Goal: Task Accomplishment & Management: Manage account settings

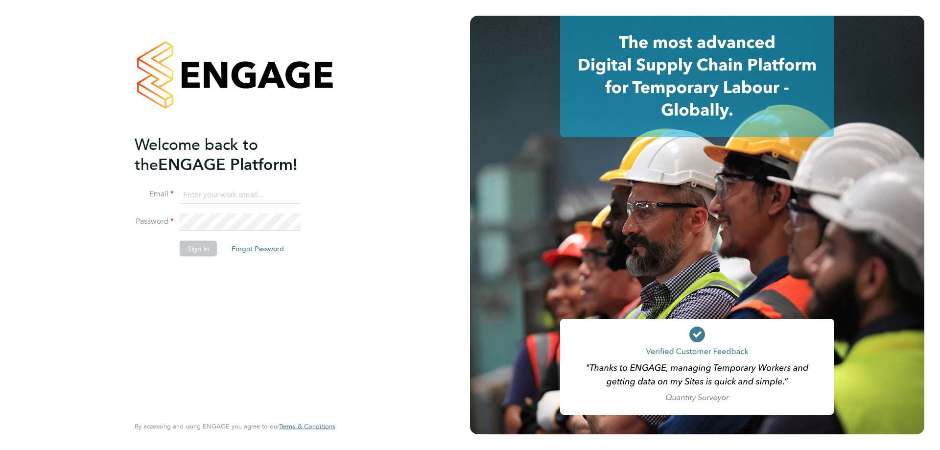
type input "karl.sandford@hmsworks.co.uk"
click at [184, 246] on button "Sign In" at bounding box center [198, 248] width 37 height 16
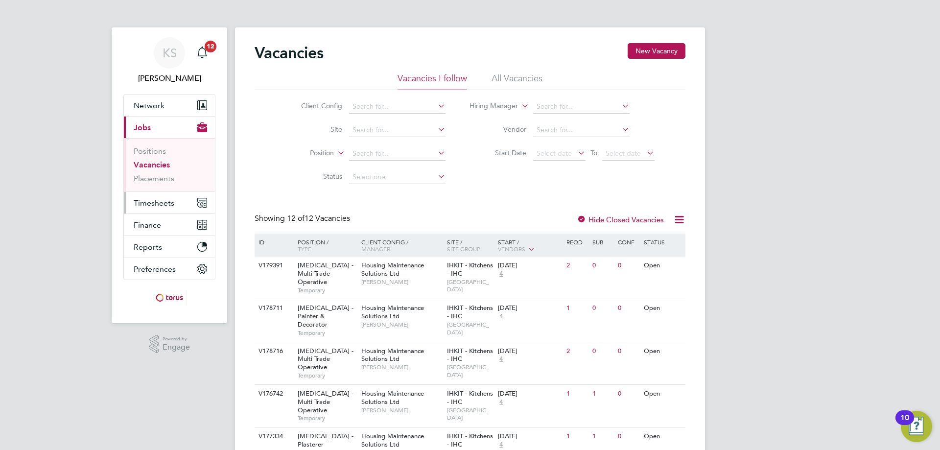
click at [162, 203] on span "Timesheets" at bounding box center [154, 202] width 41 height 9
click at [141, 209] on button "Timesheets" at bounding box center [169, 203] width 91 height 22
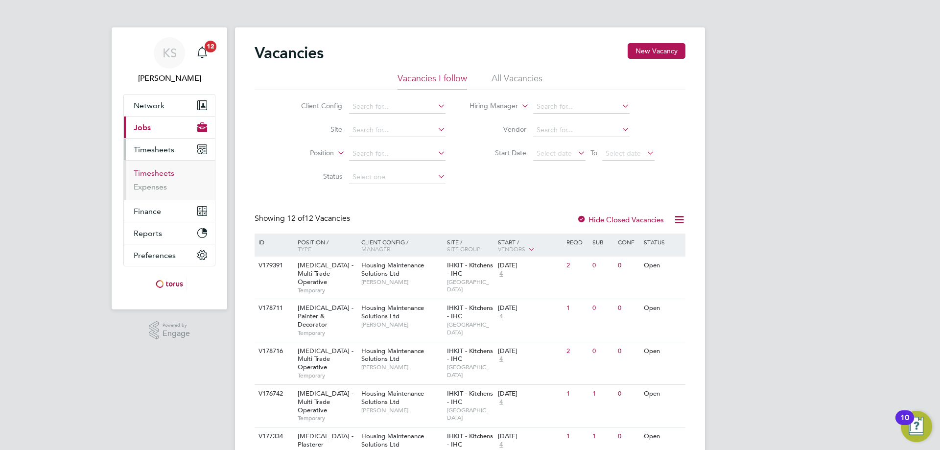
click at [162, 175] on link "Timesheets" at bounding box center [154, 172] width 41 height 9
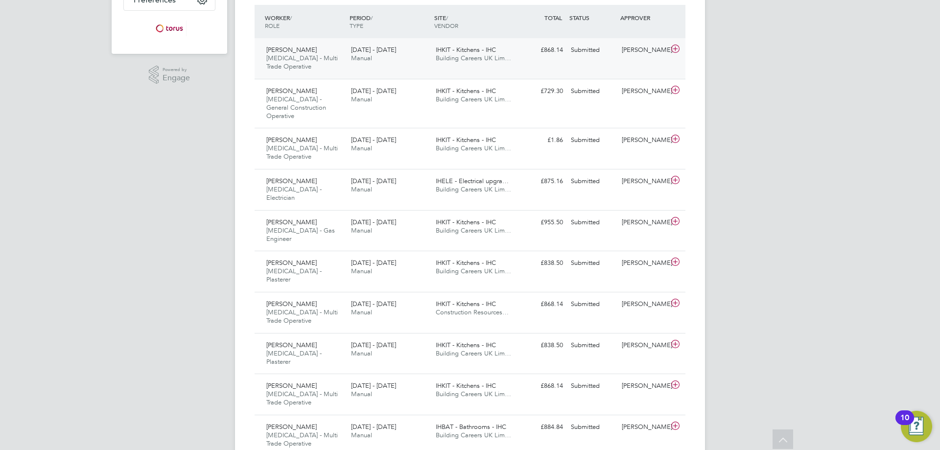
click at [673, 46] on icon at bounding box center [675, 49] width 12 height 8
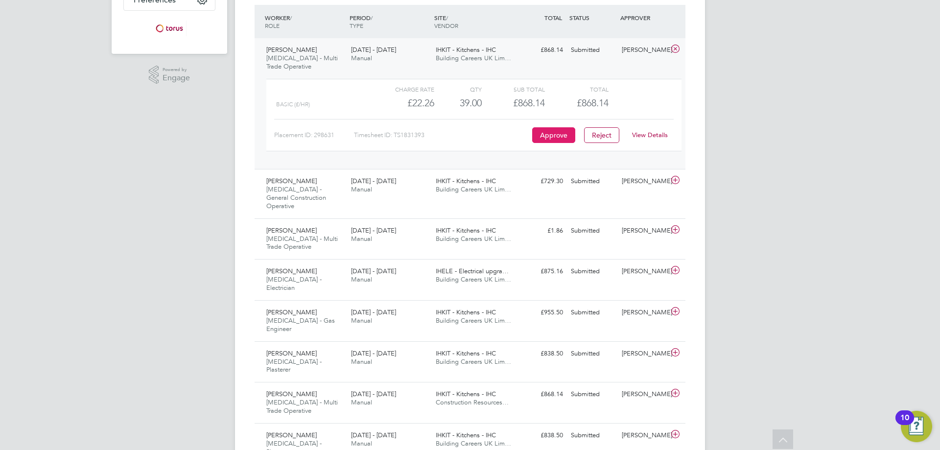
click at [549, 137] on button "Approve" at bounding box center [553, 135] width 43 height 16
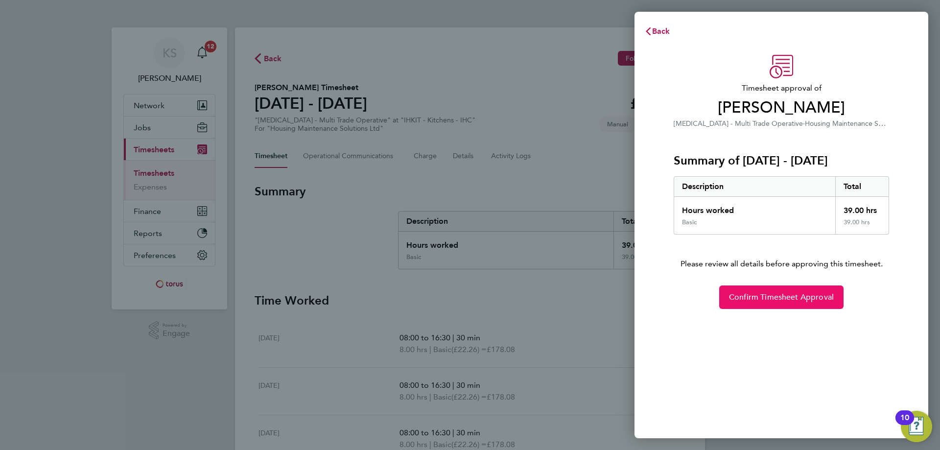
click at [798, 297] on span "Confirm Timesheet Approval" at bounding box center [781, 297] width 105 height 10
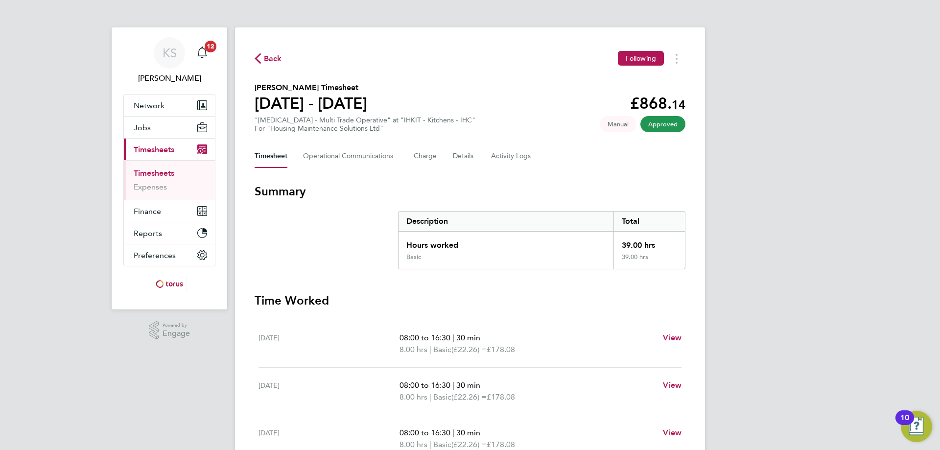
click at [261, 55] on span "Back" at bounding box center [268, 57] width 27 height 9
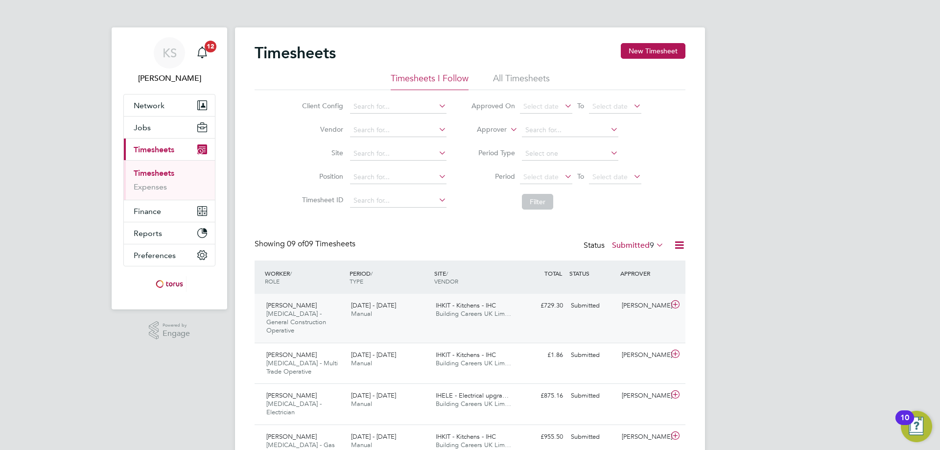
click at [677, 304] on icon at bounding box center [675, 305] width 12 height 8
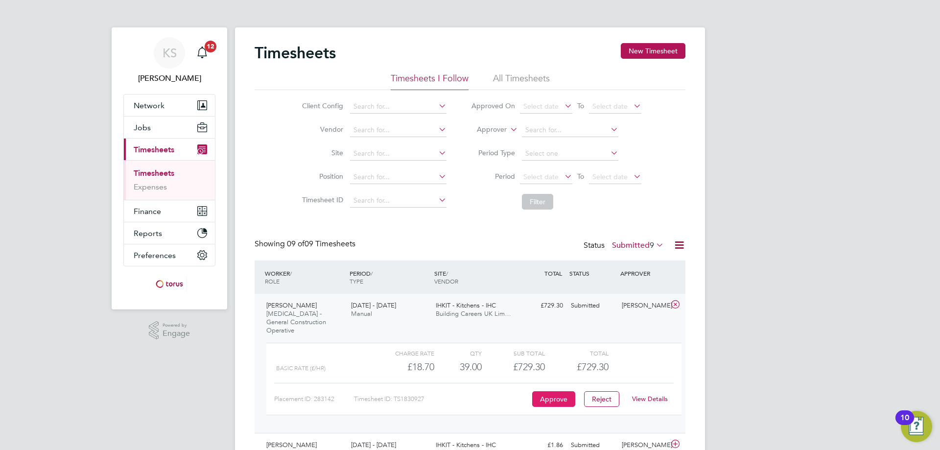
click at [542, 394] on button "Approve" at bounding box center [553, 399] width 43 height 16
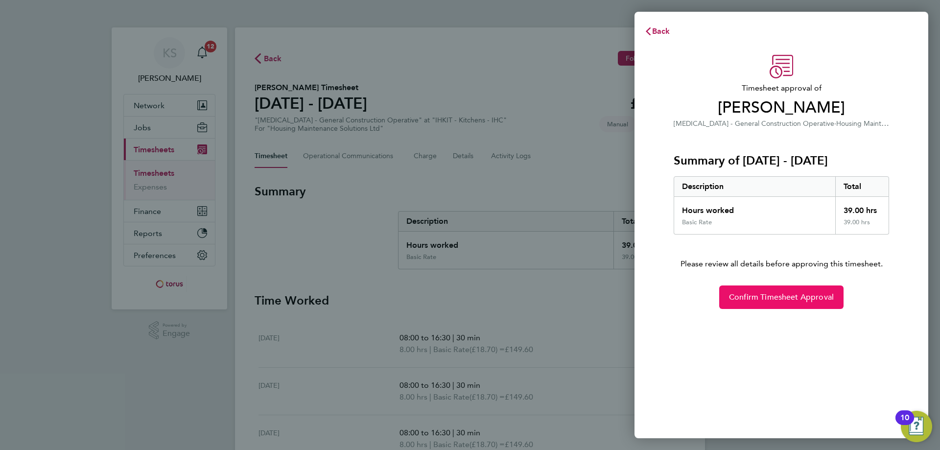
click at [763, 287] on button "Confirm Timesheet Approval" at bounding box center [781, 296] width 124 height 23
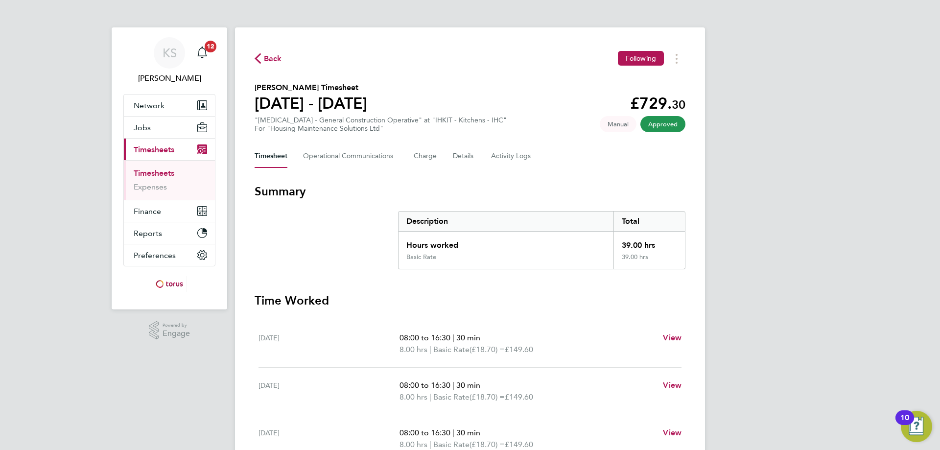
click at [268, 61] on span "Back" at bounding box center [273, 59] width 18 height 12
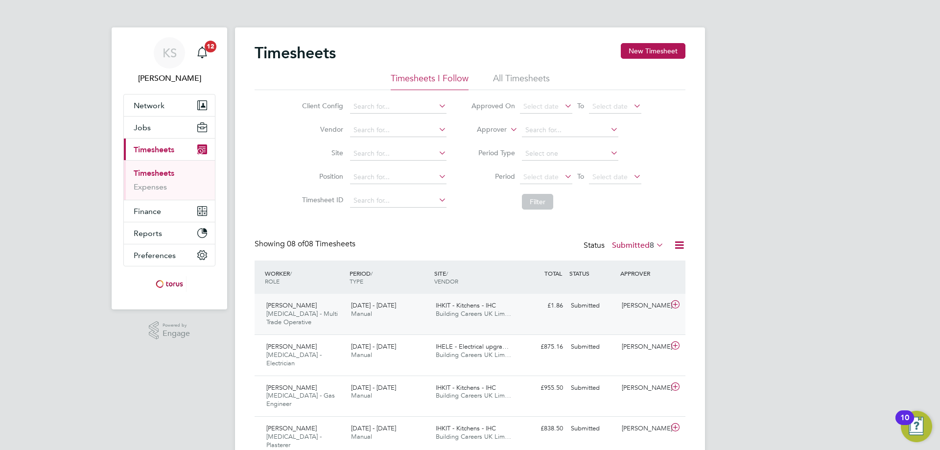
click at [670, 304] on icon at bounding box center [675, 305] width 12 height 8
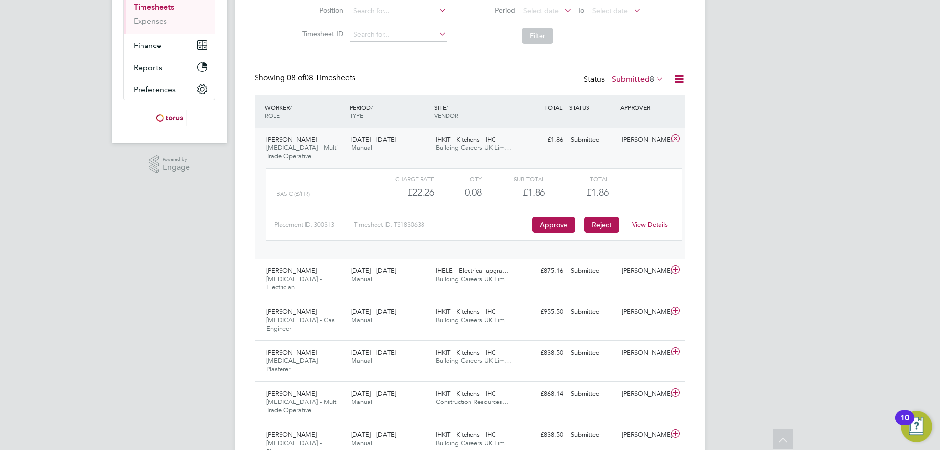
click at [604, 227] on button "Reject" at bounding box center [601, 225] width 35 height 16
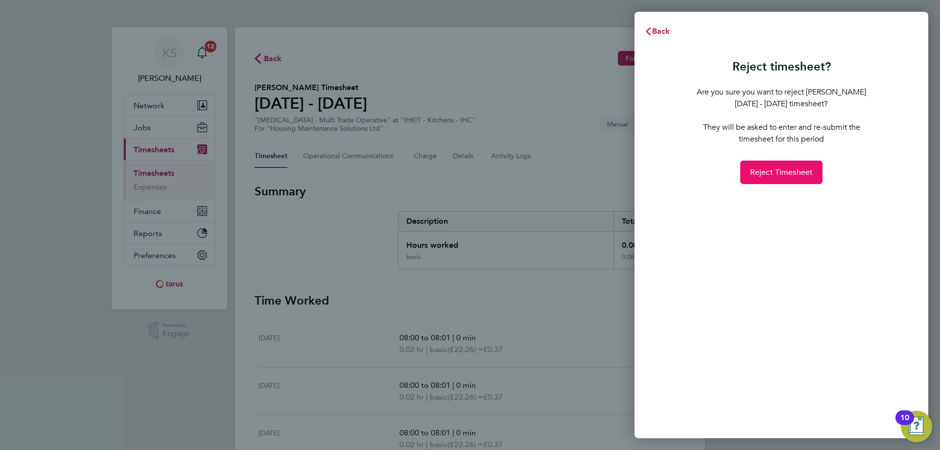
click at [775, 169] on span "Reject Timesheet" at bounding box center [781, 172] width 63 height 10
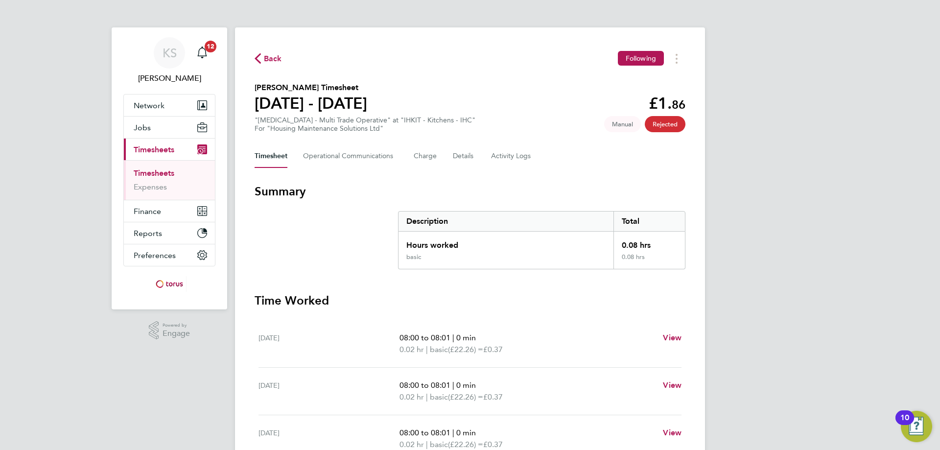
click at [264, 60] on span "Back" at bounding box center [268, 57] width 27 height 9
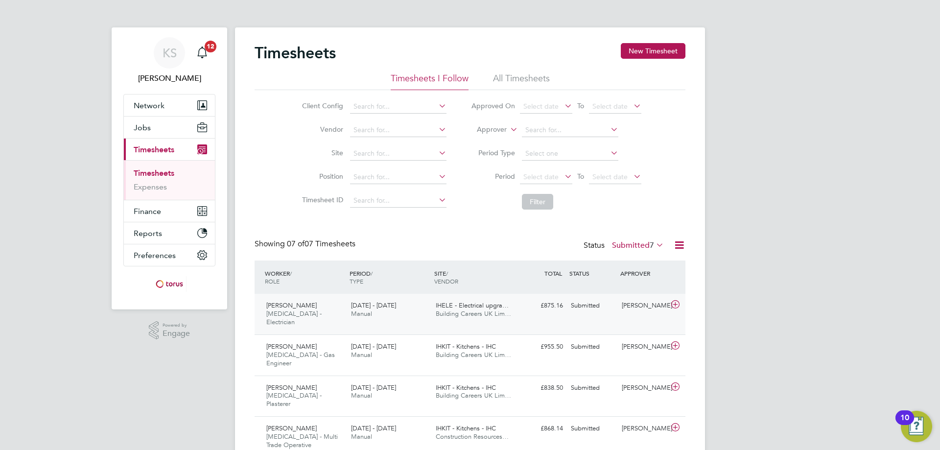
click at [674, 305] on icon at bounding box center [675, 305] width 12 height 8
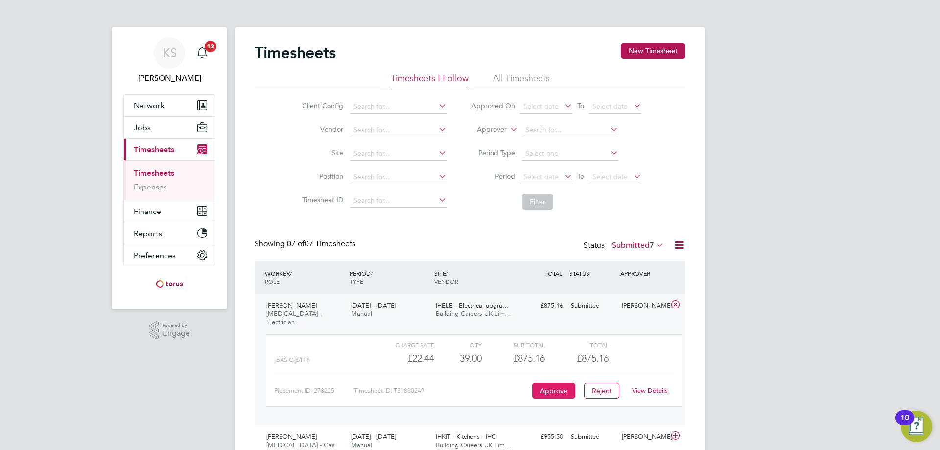
click at [553, 384] on button "Approve" at bounding box center [553, 391] width 43 height 16
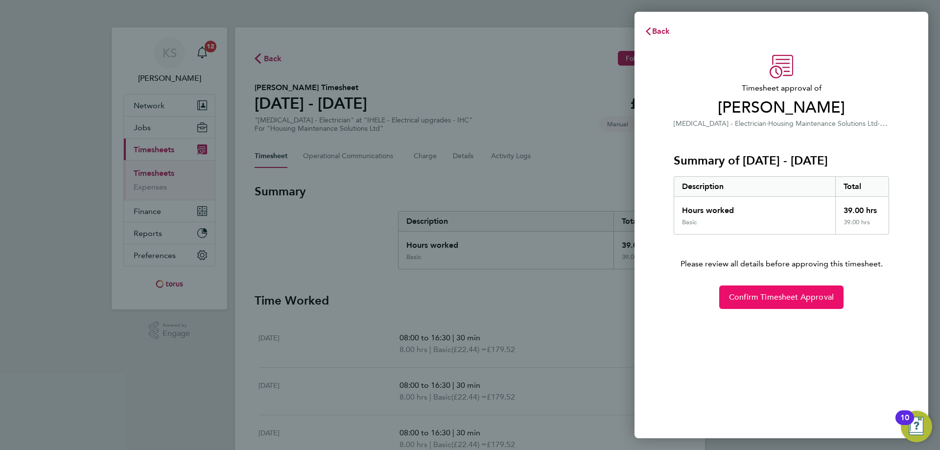
click at [808, 291] on button "Confirm Timesheet Approval" at bounding box center [781, 296] width 124 height 23
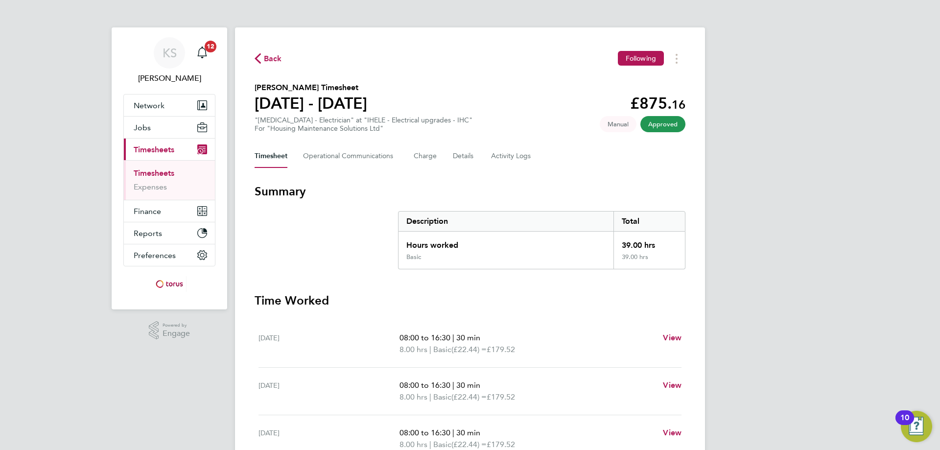
click at [271, 61] on span "Back" at bounding box center [273, 59] width 18 height 12
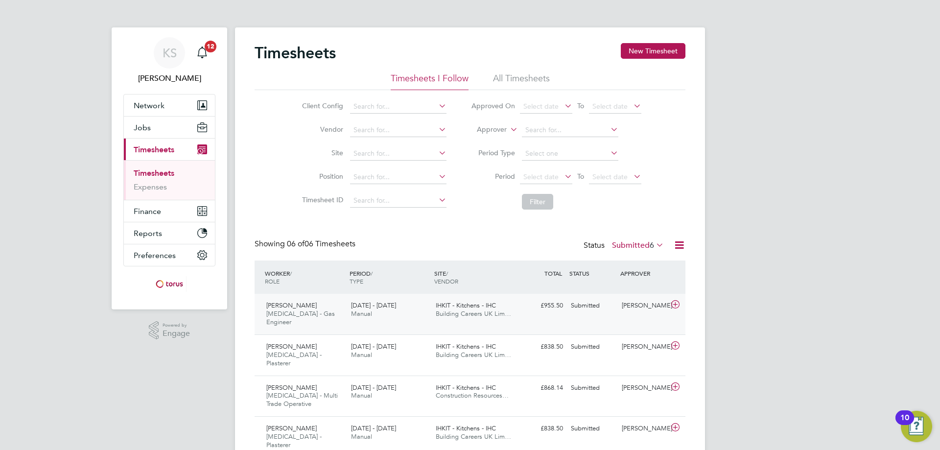
click at [672, 302] on icon at bounding box center [675, 305] width 12 height 8
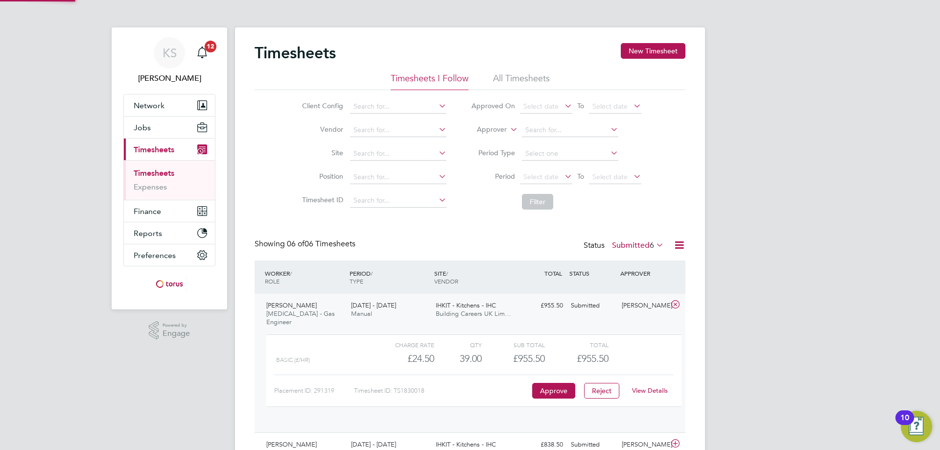
scroll to position [17, 95]
click at [551, 383] on button "Approve" at bounding box center [553, 391] width 43 height 16
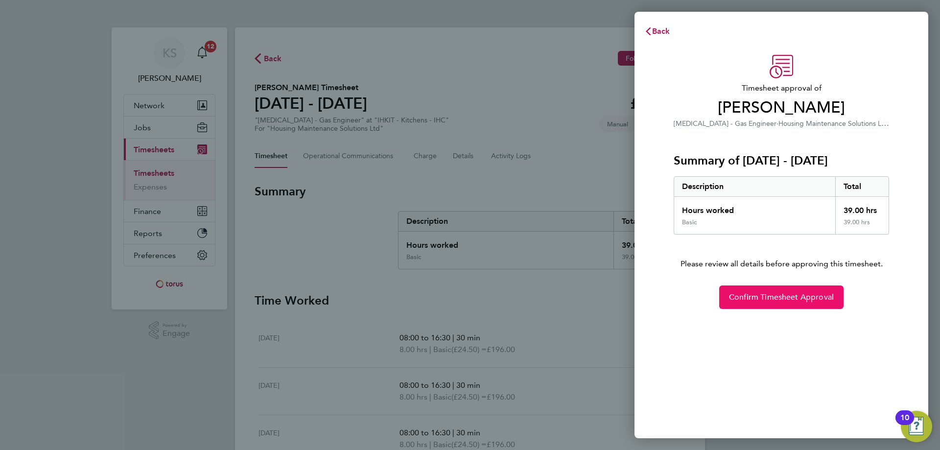
click at [782, 292] on button "Confirm Timesheet Approval" at bounding box center [781, 296] width 124 height 23
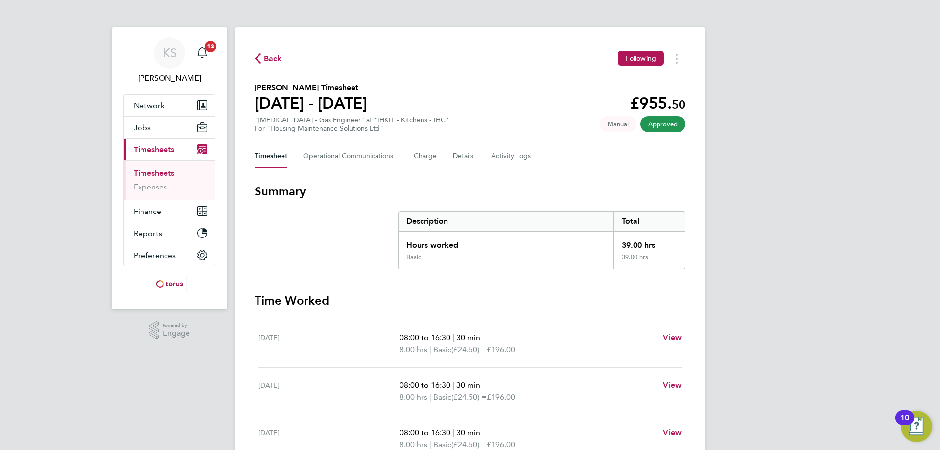
click at [262, 59] on span "Back" at bounding box center [268, 57] width 27 height 9
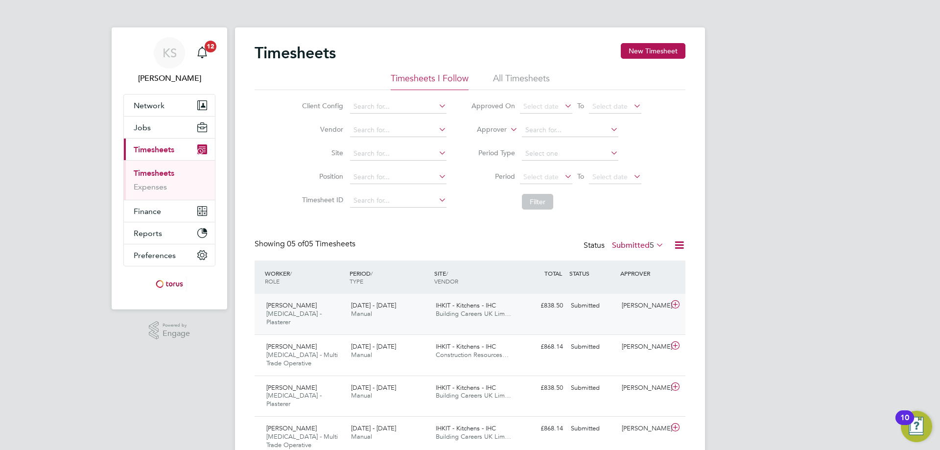
click at [673, 307] on icon at bounding box center [675, 305] width 12 height 8
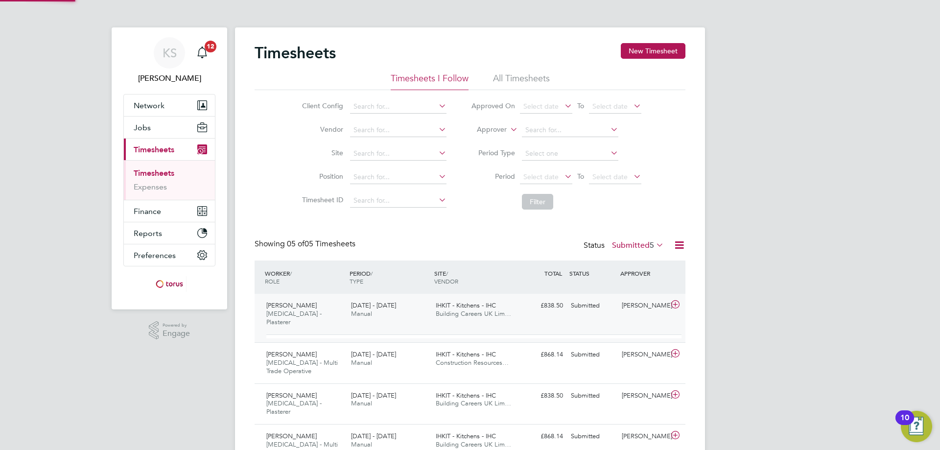
scroll to position [17, 95]
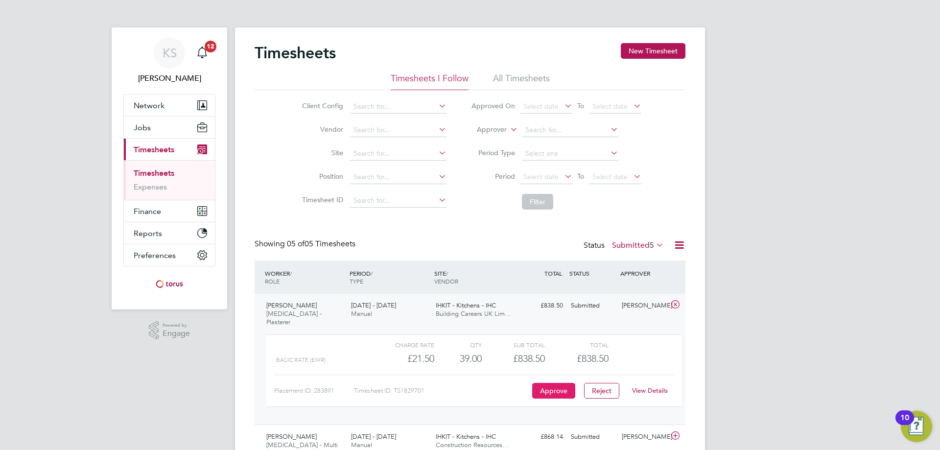
click at [559, 383] on button "Approve" at bounding box center [553, 391] width 43 height 16
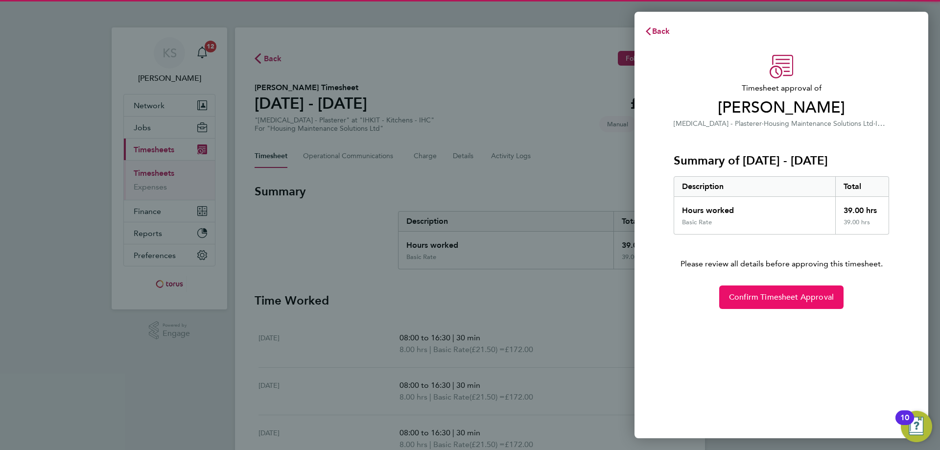
click at [806, 300] on span "Confirm Timesheet Approval" at bounding box center [781, 297] width 105 height 10
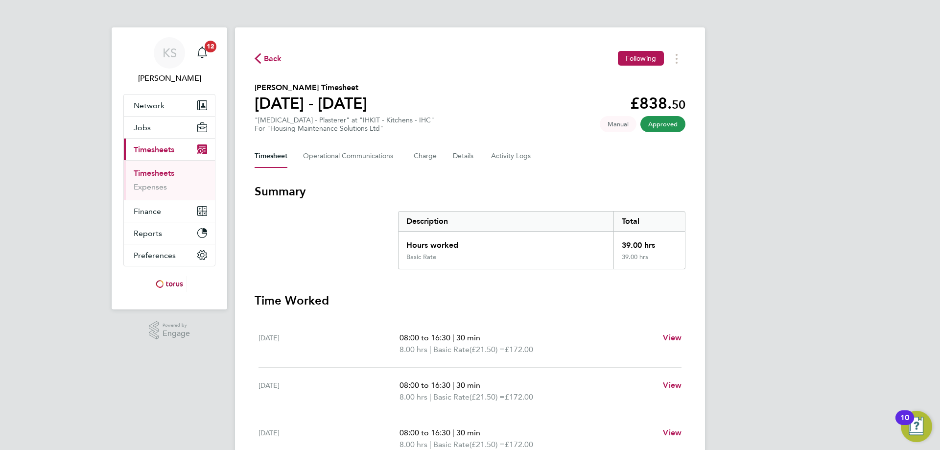
click at [266, 59] on span "Back" at bounding box center [273, 59] width 18 height 12
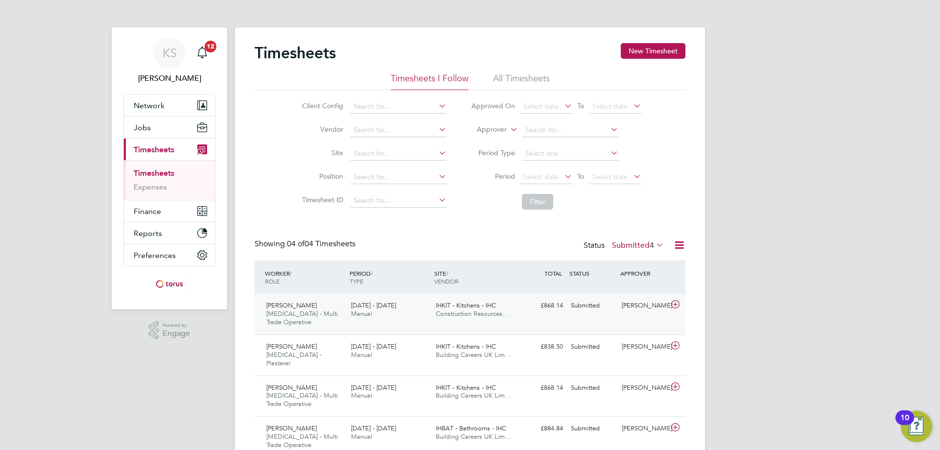
click at [675, 307] on icon at bounding box center [675, 305] width 12 height 8
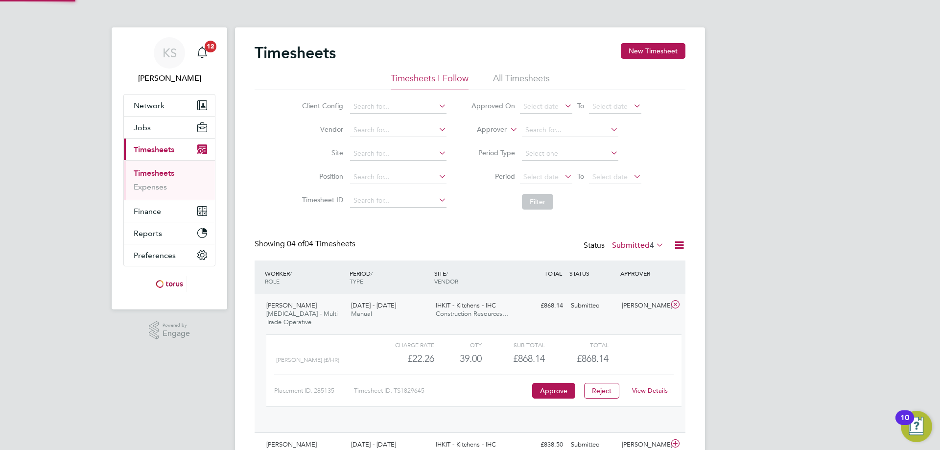
scroll to position [17, 95]
click at [551, 388] on button "Approve" at bounding box center [553, 391] width 43 height 16
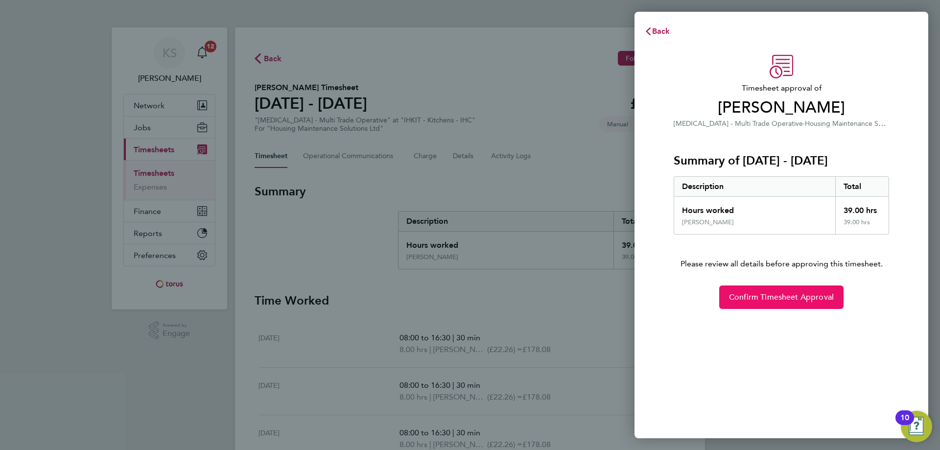
click at [745, 300] on span "Confirm Timesheet Approval" at bounding box center [781, 297] width 105 height 10
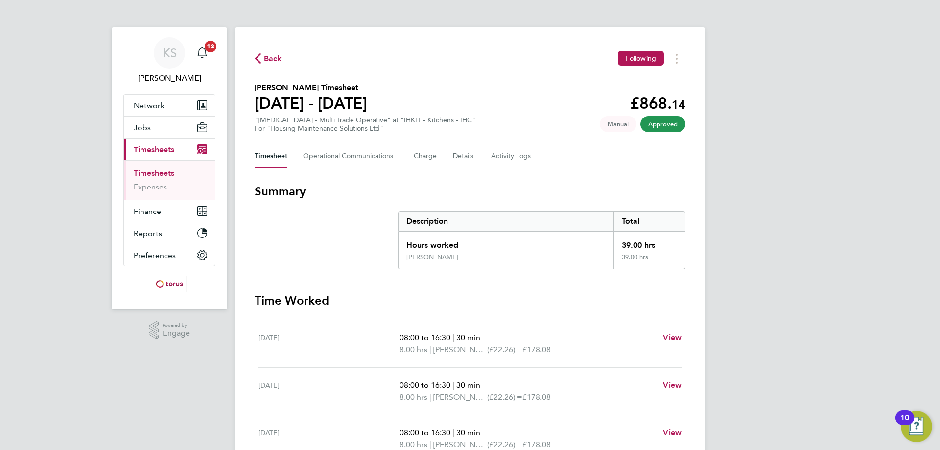
click at [267, 56] on span "Back" at bounding box center [273, 59] width 18 height 12
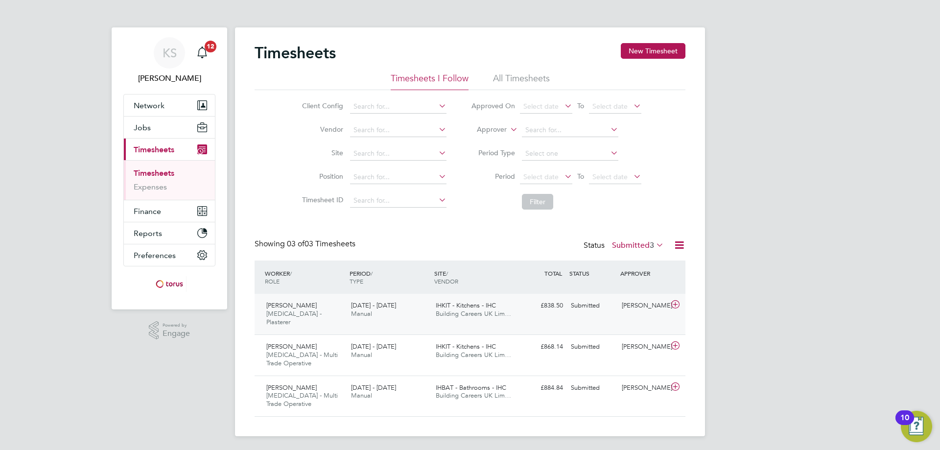
click at [669, 303] on icon at bounding box center [675, 305] width 12 height 8
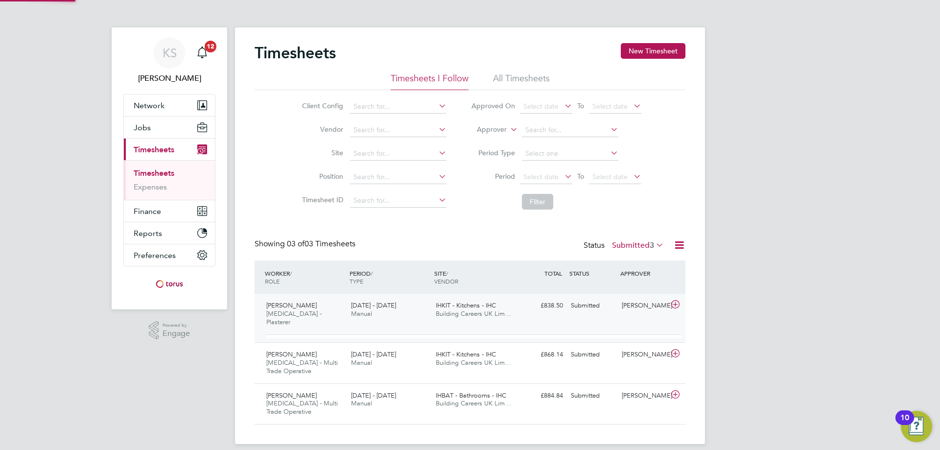
scroll to position [17, 95]
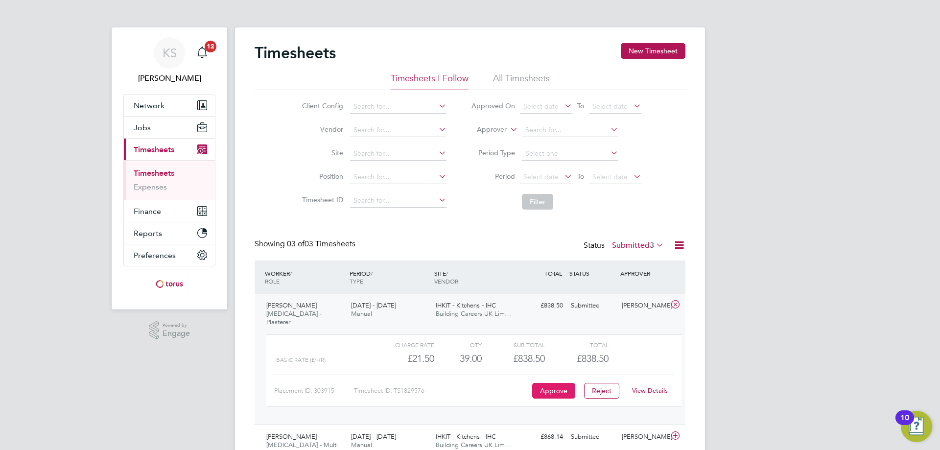
click at [569, 383] on button "Approve" at bounding box center [553, 391] width 43 height 16
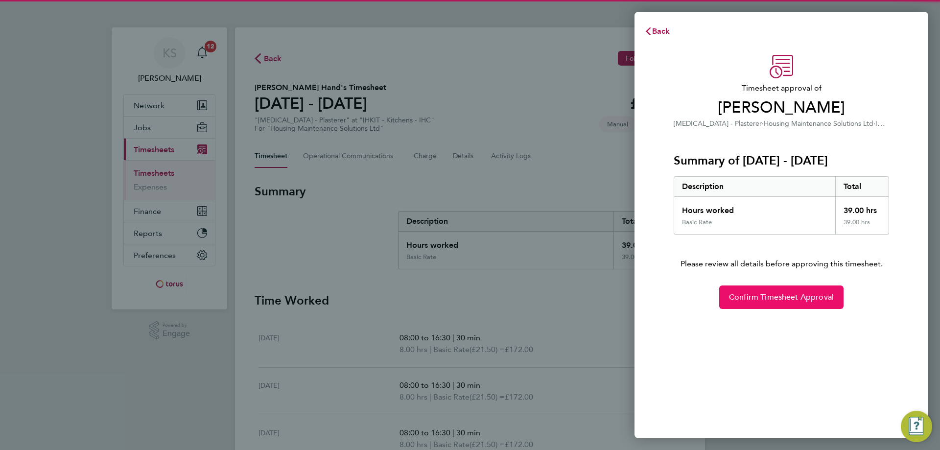
click at [746, 295] on span "Confirm Timesheet Approval" at bounding box center [781, 297] width 105 height 10
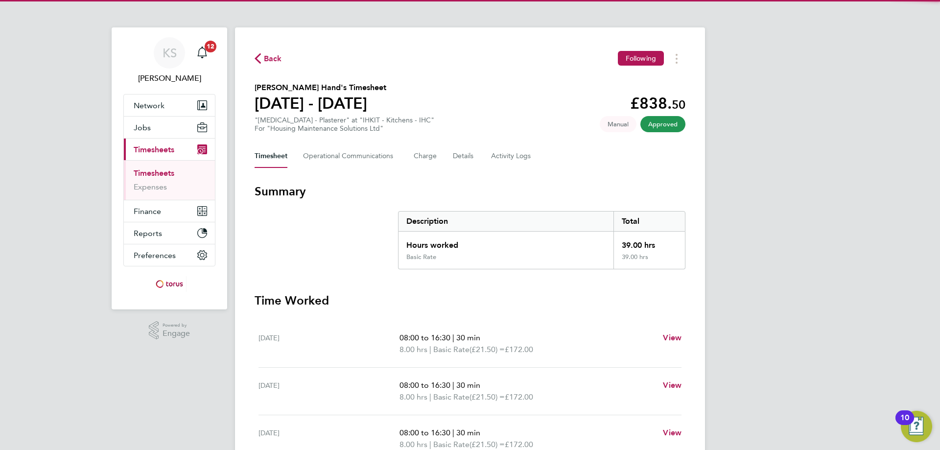
click at [265, 53] on span "Back" at bounding box center [273, 59] width 18 height 12
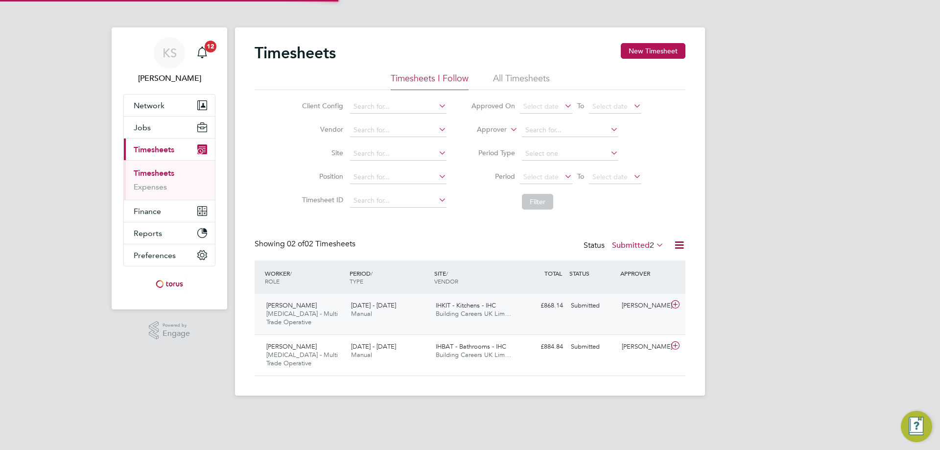
scroll to position [25, 85]
click at [678, 304] on icon at bounding box center [675, 305] width 12 height 8
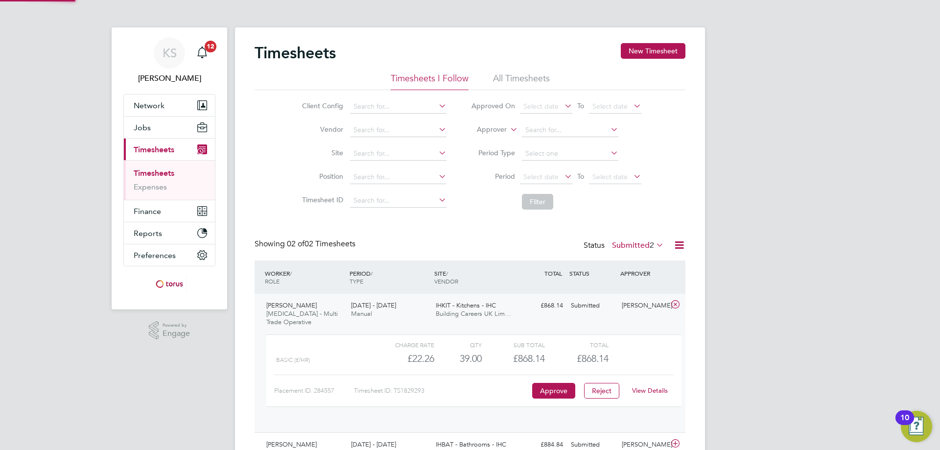
scroll to position [17, 95]
click at [561, 385] on button "Approve" at bounding box center [553, 391] width 43 height 16
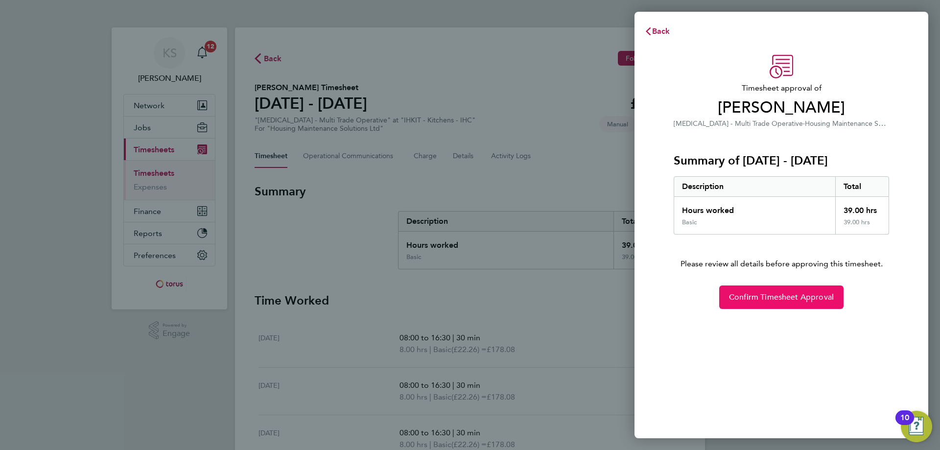
click at [748, 298] on span "Confirm Timesheet Approval" at bounding box center [781, 297] width 105 height 10
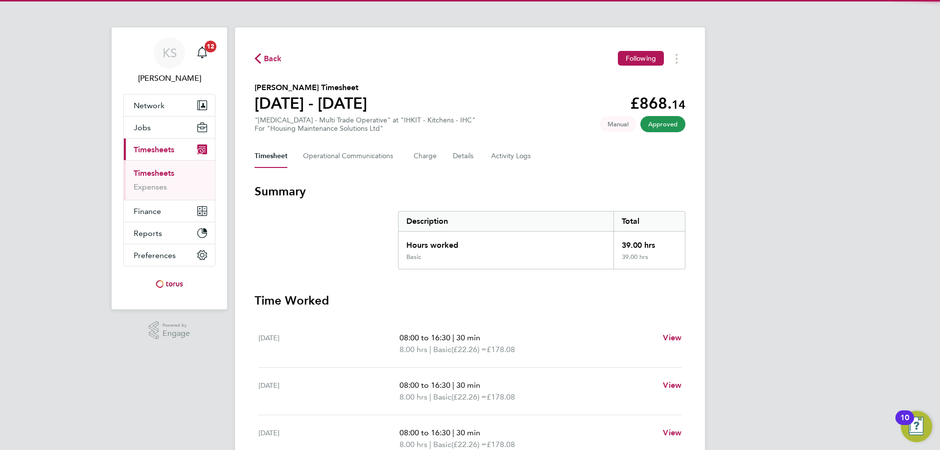
click at [270, 58] on span "Back" at bounding box center [273, 59] width 18 height 12
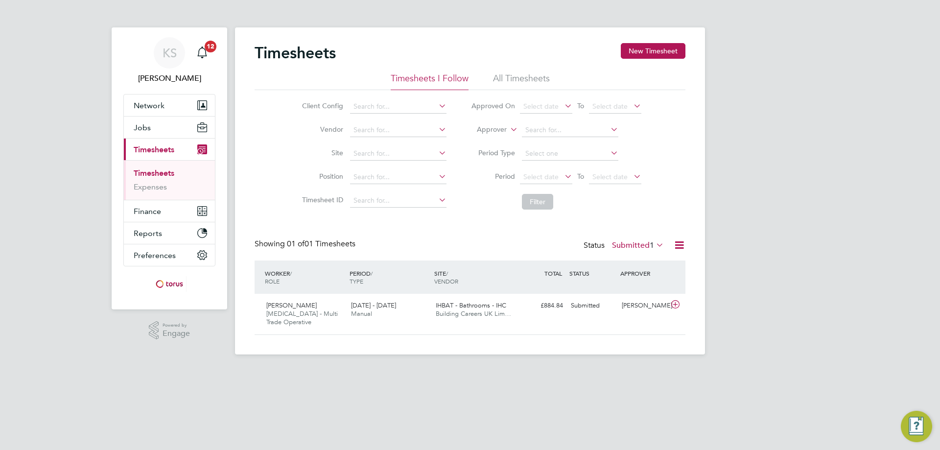
scroll to position [25, 85]
click at [671, 302] on icon at bounding box center [675, 305] width 12 height 8
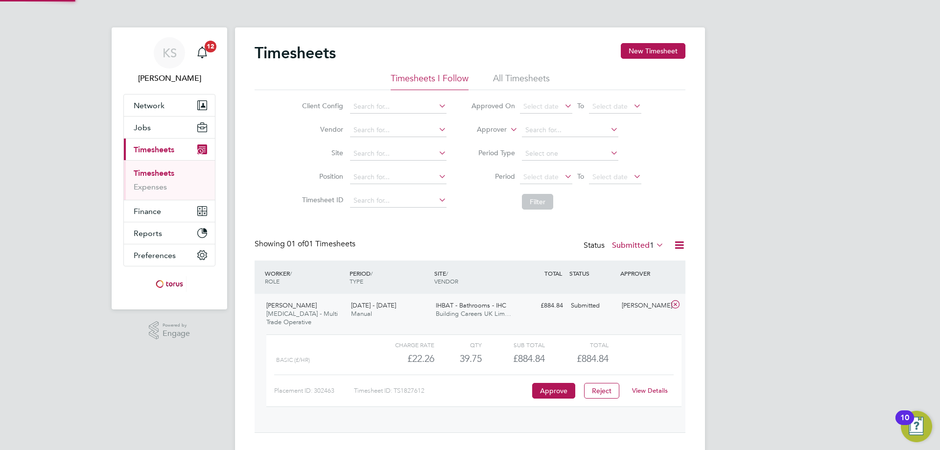
scroll to position [17, 95]
click at [603, 357] on span "£884.84" at bounding box center [593, 358] width 32 height 12
click at [643, 389] on link "View Details" at bounding box center [650, 390] width 36 height 8
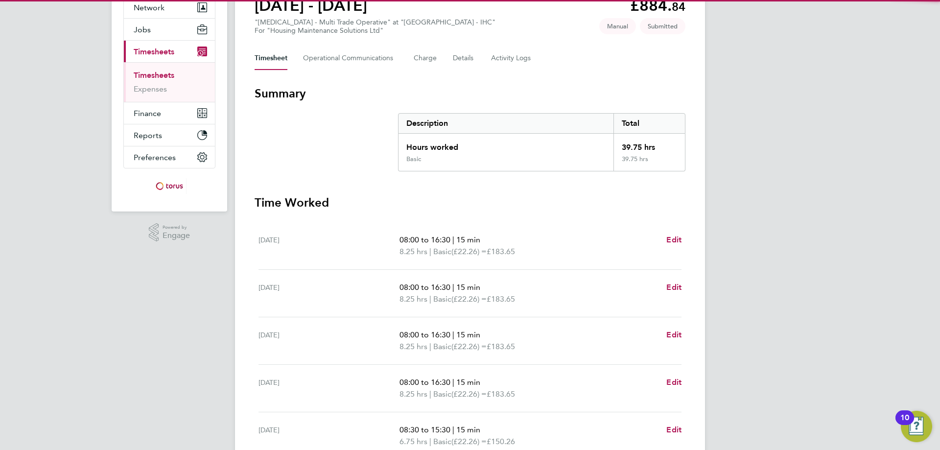
scroll to position [147, 0]
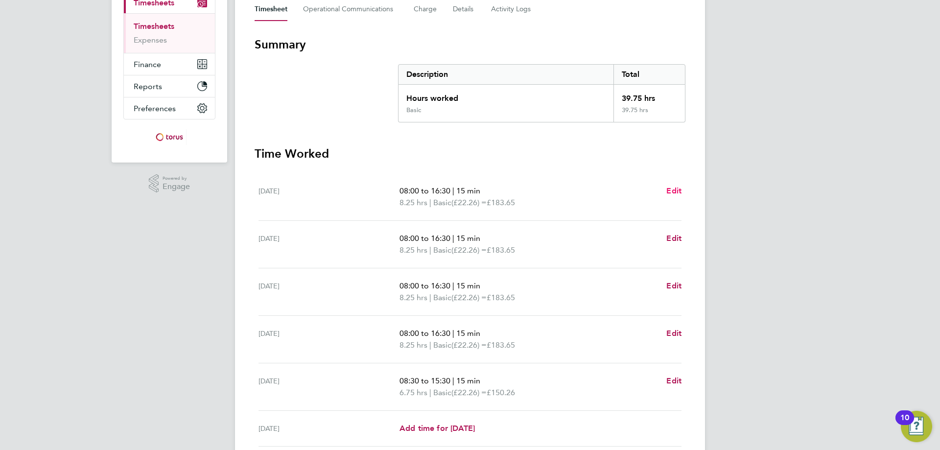
click at [676, 190] on span "Edit" at bounding box center [673, 190] width 15 height 9
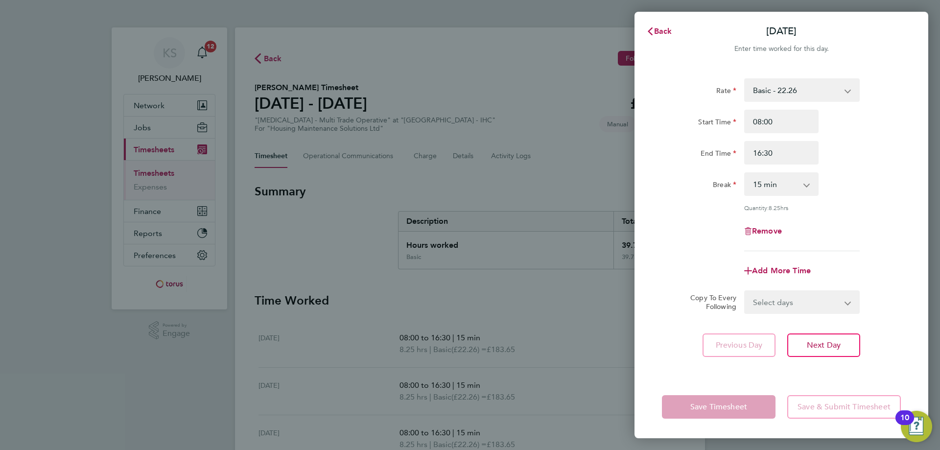
click at [787, 186] on select "0 min 15 min 30 min 45 min 60 min 75 min 90 min" at bounding box center [775, 184] width 61 height 22
select select "30"
click at [745, 173] on select "0 min 15 min 30 min 45 min 60 min 75 min 90 min" at bounding box center [775, 184] width 61 height 22
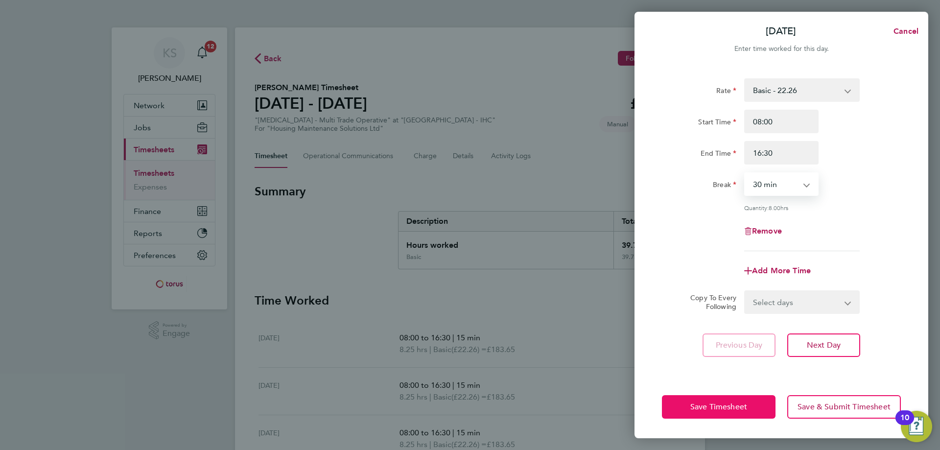
click at [750, 406] on button "Save Timesheet" at bounding box center [719, 406] width 114 height 23
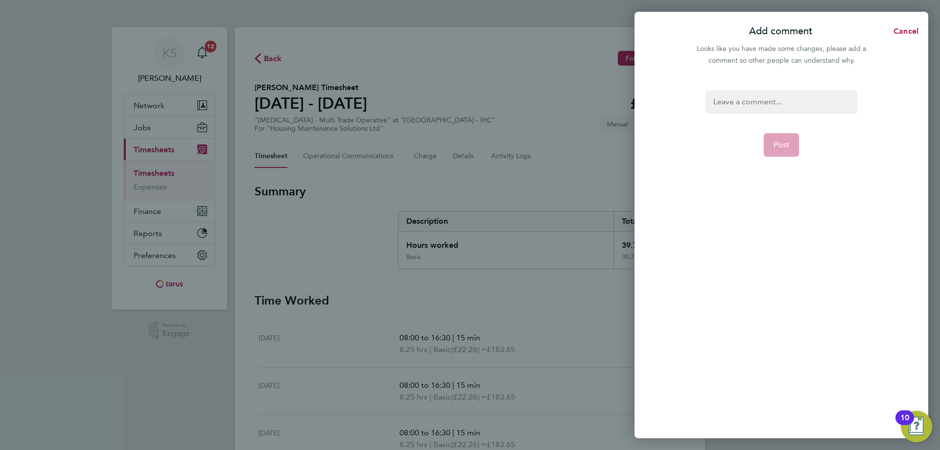
drag, startPoint x: 764, startPoint y: 88, endPoint x: 768, endPoint y: 95, distance: 8.1
click at [764, 88] on div "Post" at bounding box center [781, 258] width 294 height 360
click at [768, 96] on div at bounding box center [780, 101] width 151 height 23
click at [743, 60] on div "Add comment Cancel Looks like you have made some changes, please add a comment …" at bounding box center [781, 225] width 294 height 426
click at [781, 162] on button "Post" at bounding box center [782, 156] width 36 height 23
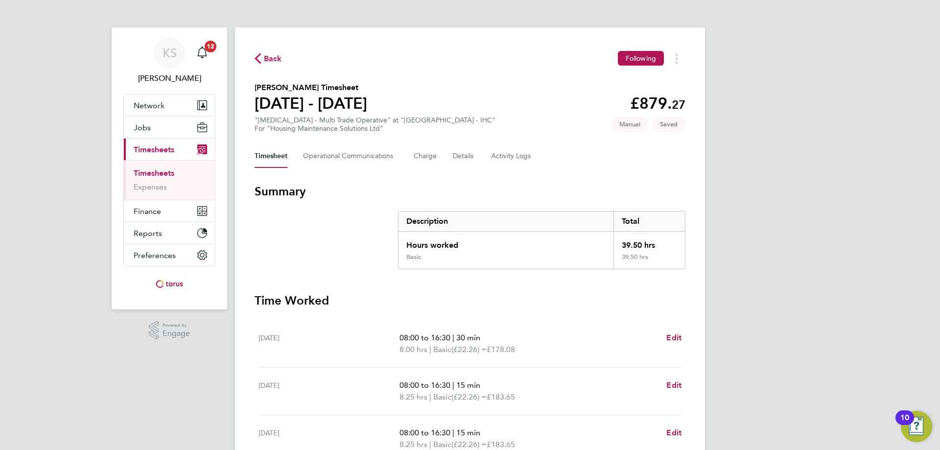
scroll to position [98, 0]
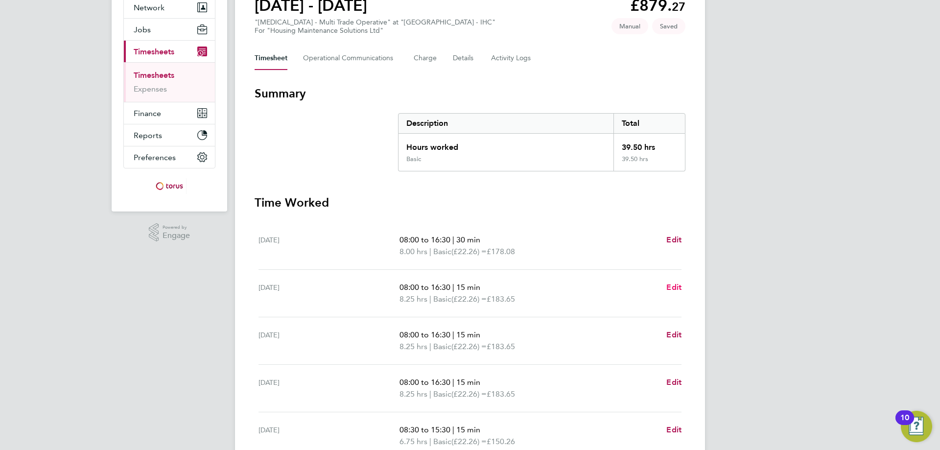
click at [670, 286] on span "Edit" at bounding box center [673, 286] width 15 height 9
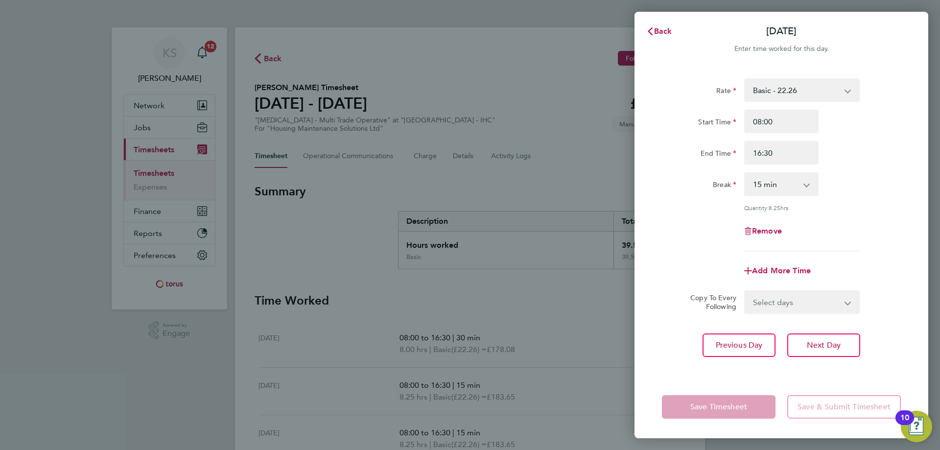
click at [807, 184] on app-icon-cross-button at bounding box center [812, 184] width 12 height 22
click at [803, 188] on select "0 min 15 min 30 min 45 min 60 min 75 min 90 min" at bounding box center [775, 184] width 61 height 22
select select "30"
click at [745, 173] on select "0 min 15 min 30 min 45 min 60 min 75 min 90 min" at bounding box center [775, 184] width 61 height 22
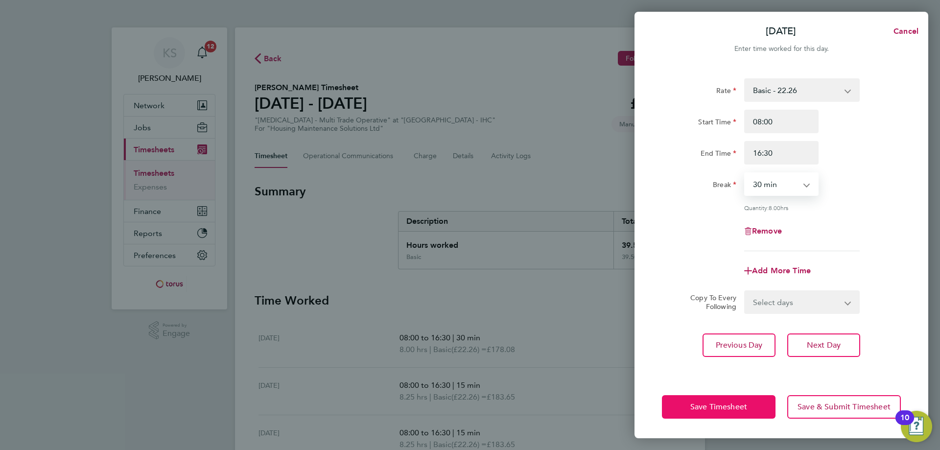
click at [742, 410] on span "Save Timesheet" at bounding box center [718, 407] width 57 height 10
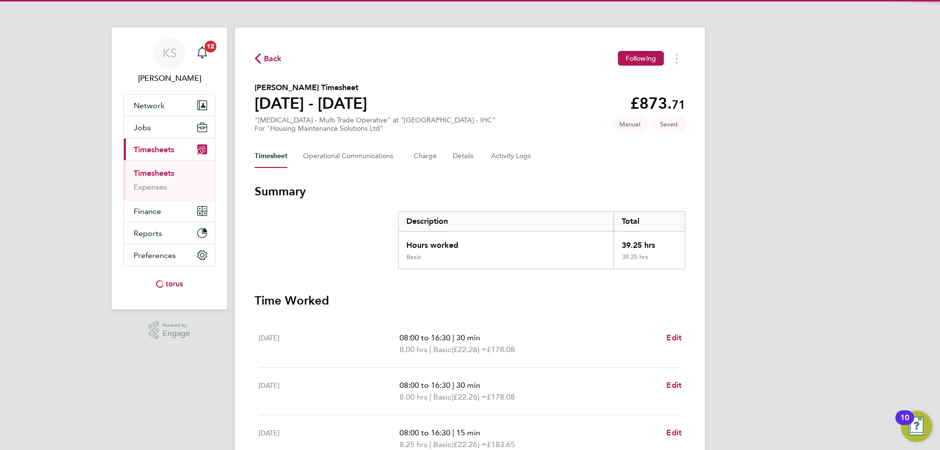
scroll to position [98, 0]
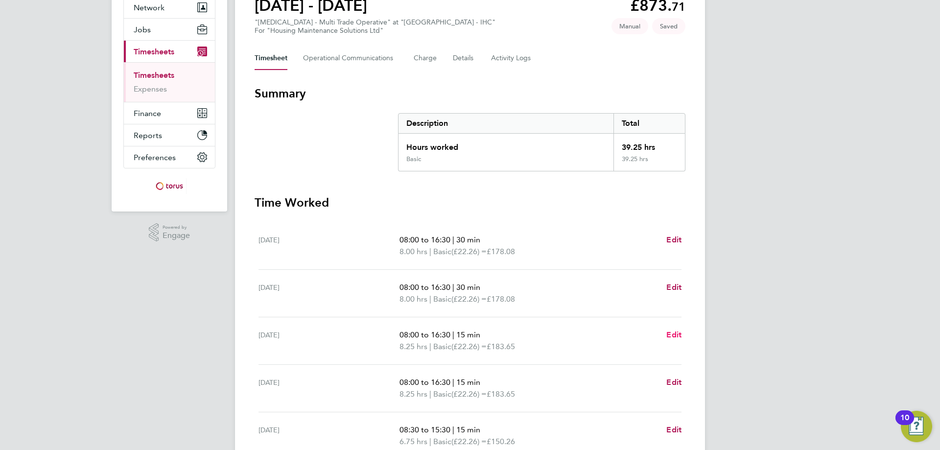
click at [677, 332] on span "Edit" at bounding box center [673, 334] width 15 height 9
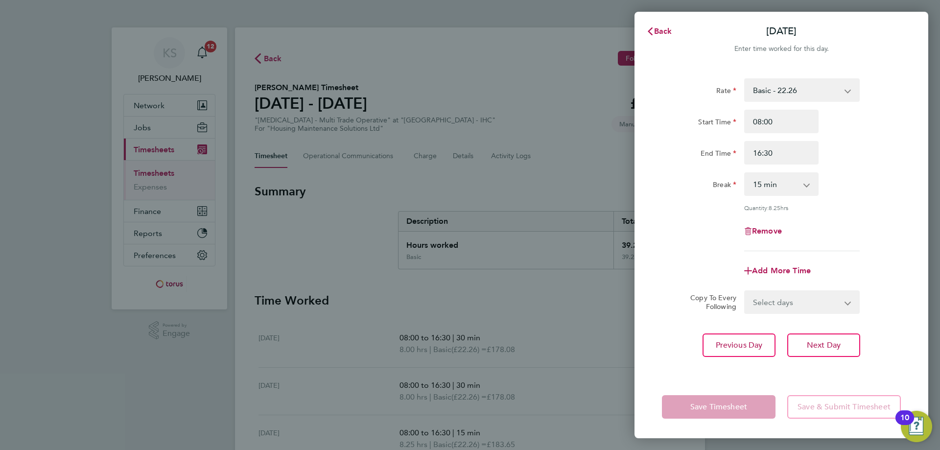
click at [793, 182] on select "0 min 15 min 30 min 45 min 60 min 75 min 90 min" at bounding box center [775, 184] width 61 height 22
select select "30"
click at [745, 173] on select "0 min 15 min 30 min 45 min 60 min 75 min 90 min" at bounding box center [775, 184] width 61 height 22
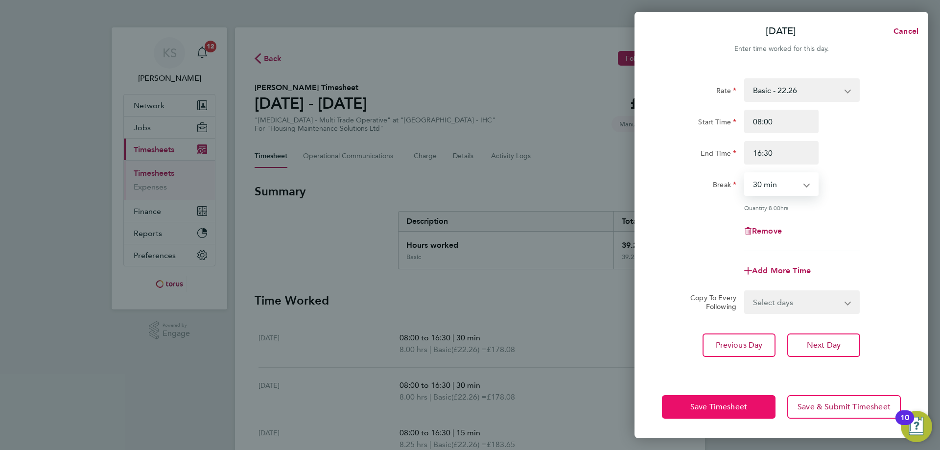
click at [739, 401] on button "Save Timesheet" at bounding box center [719, 406] width 114 height 23
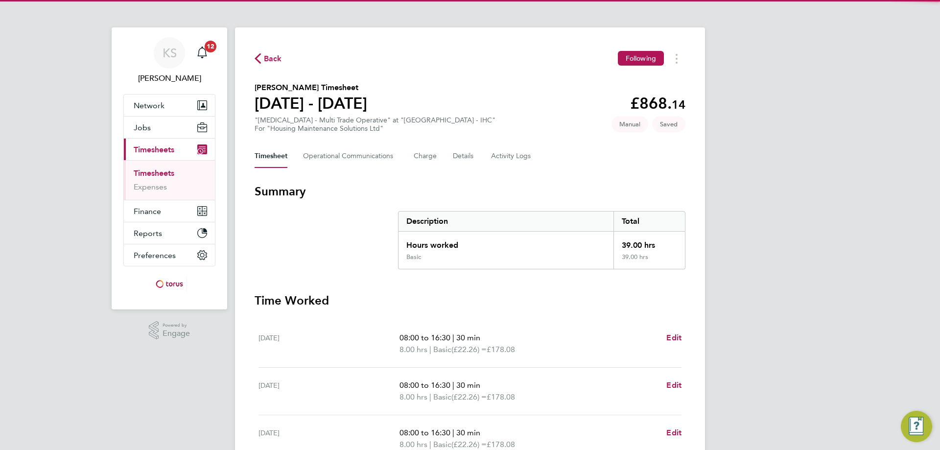
scroll to position [147, 0]
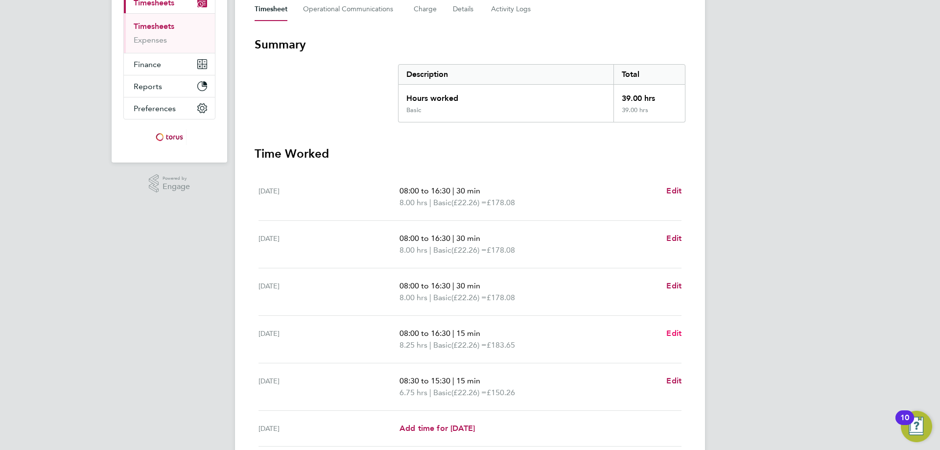
click at [675, 330] on span "Edit" at bounding box center [673, 332] width 15 height 9
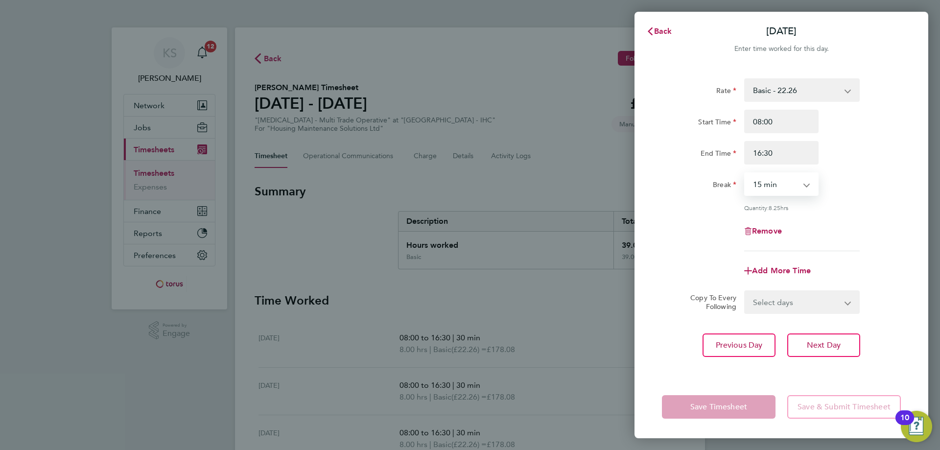
click at [789, 186] on select "0 min 15 min 30 min 45 min 60 min 75 min 90 min" at bounding box center [775, 184] width 61 height 22
select select "30"
click at [745, 173] on select "0 min 15 min 30 min 45 min 60 min 75 min 90 min" at bounding box center [775, 184] width 61 height 22
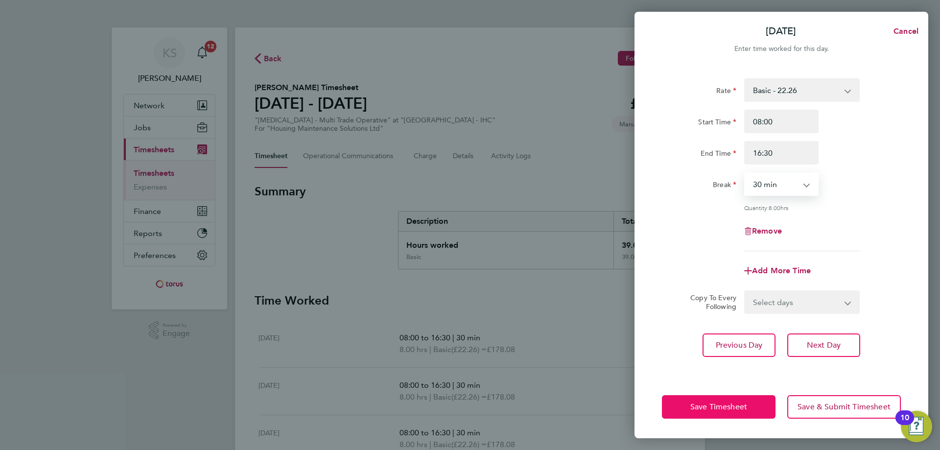
drag, startPoint x: 731, startPoint y: 409, endPoint x: 731, endPoint y: 396, distance: 12.7
click at [731, 409] on span "Save Timesheet" at bounding box center [718, 407] width 57 height 10
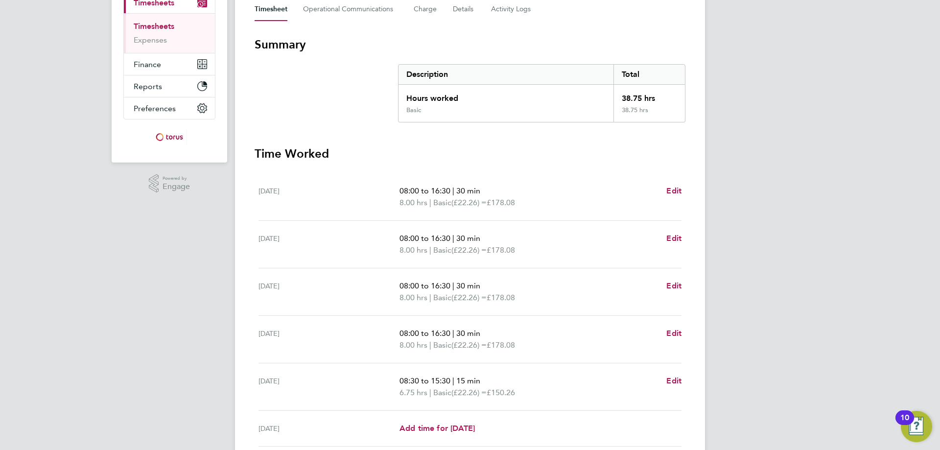
scroll to position [245, 0]
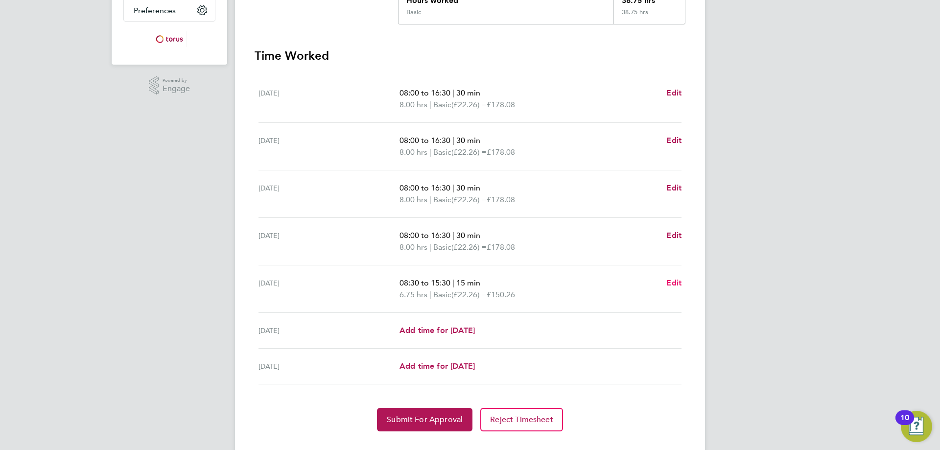
click at [669, 282] on span "Edit" at bounding box center [673, 282] width 15 height 9
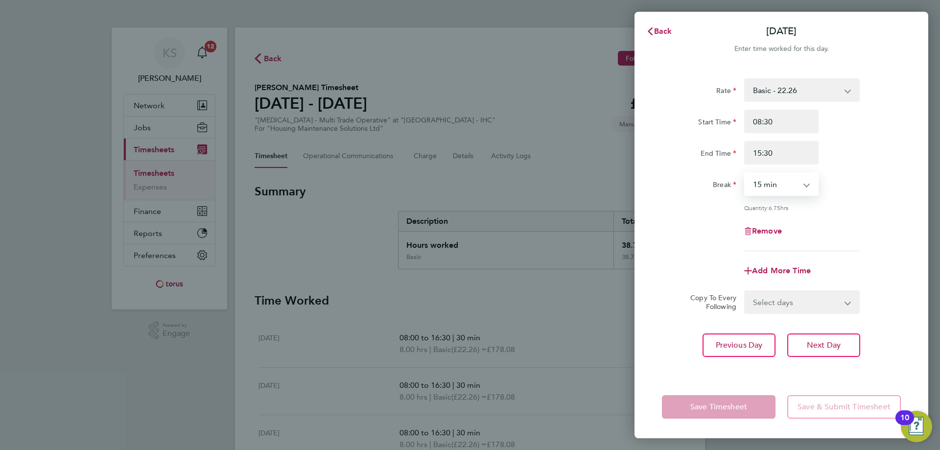
click at [792, 189] on select "0 min 15 min 30 min 45 min 60 min 75 min 90 min" at bounding box center [775, 184] width 61 height 22
select select "0"
click at [745, 173] on select "0 min 15 min 30 min 45 min 60 min 75 min 90 min" at bounding box center [775, 184] width 61 height 22
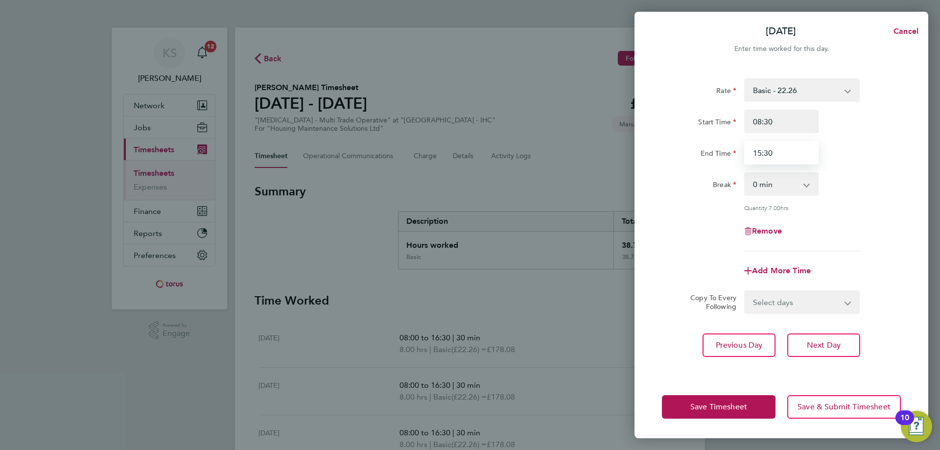
drag, startPoint x: 782, startPoint y: 150, endPoint x: 714, endPoint y: 140, distance: 68.2
click at [730, 150] on div "End Time 15:30" at bounding box center [781, 152] width 247 height 23
type input "12:00"
click at [872, 188] on div "Break 0 min 15 min 30 min 45 min 60 min 75 min 90 min" at bounding box center [781, 183] width 247 height 23
click at [779, 120] on input "08:30" at bounding box center [781, 121] width 74 height 23
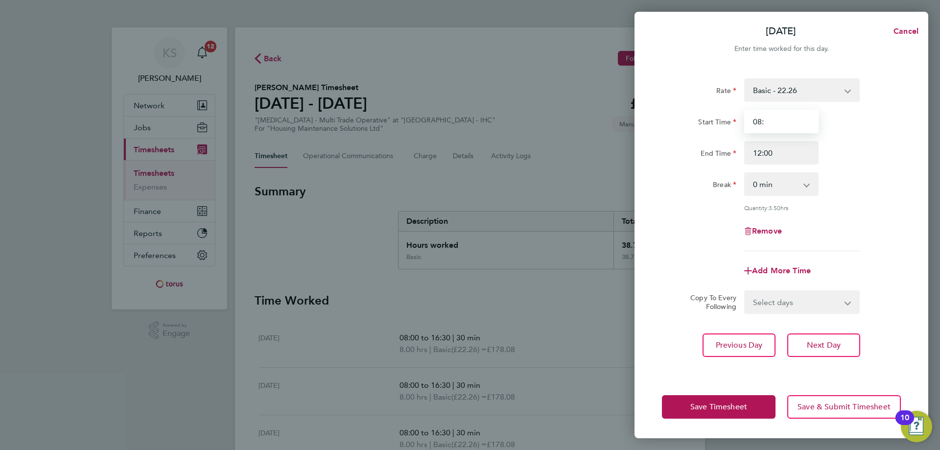
type input "08:00"
drag, startPoint x: 869, startPoint y: 134, endPoint x: 872, endPoint y: 138, distance: 5.2
click at [869, 133] on div "Start Time 08:00 End Time 12:00" at bounding box center [781, 137] width 247 height 55
click at [871, 409] on span "Save & Submit Timesheet" at bounding box center [843, 407] width 93 height 10
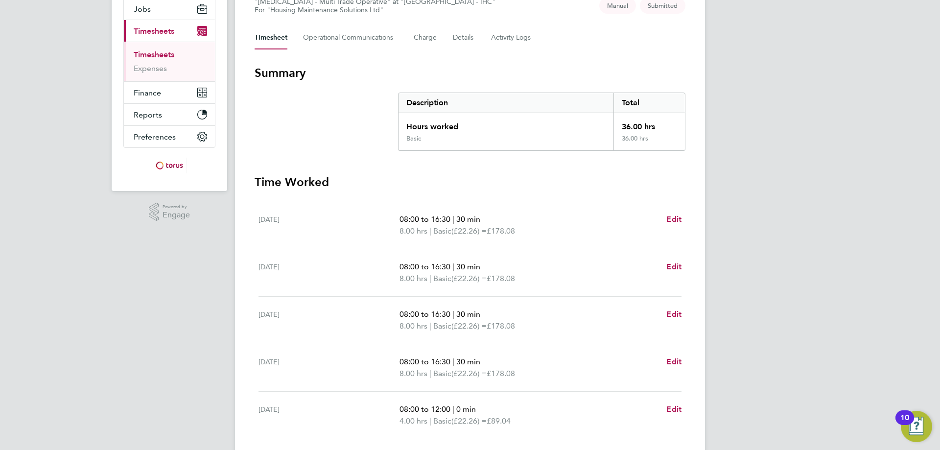
scroll to position [265, 0]
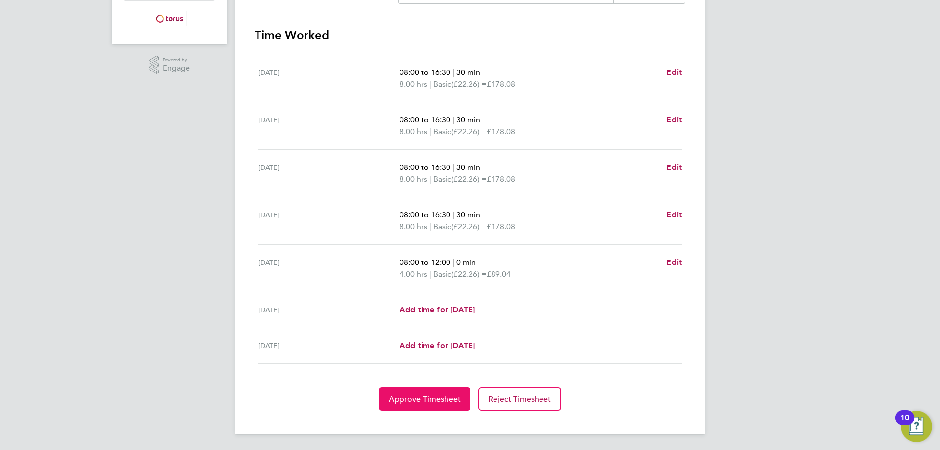
click at [433, 399] on span "Approve Timesheet" at bounding box center [425, 399] width 72 height 10
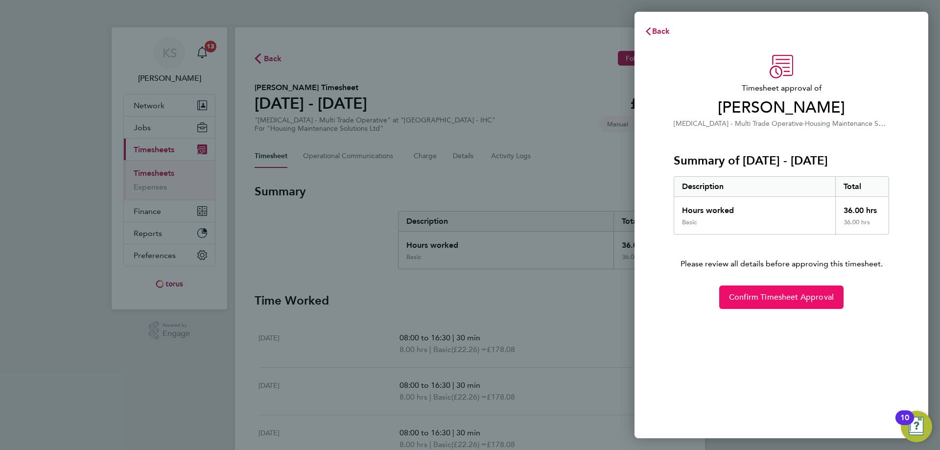
click at [798, 301] on button "Confirm Timesheet Approval" at bounding box center [781, 296] width 124 height 23
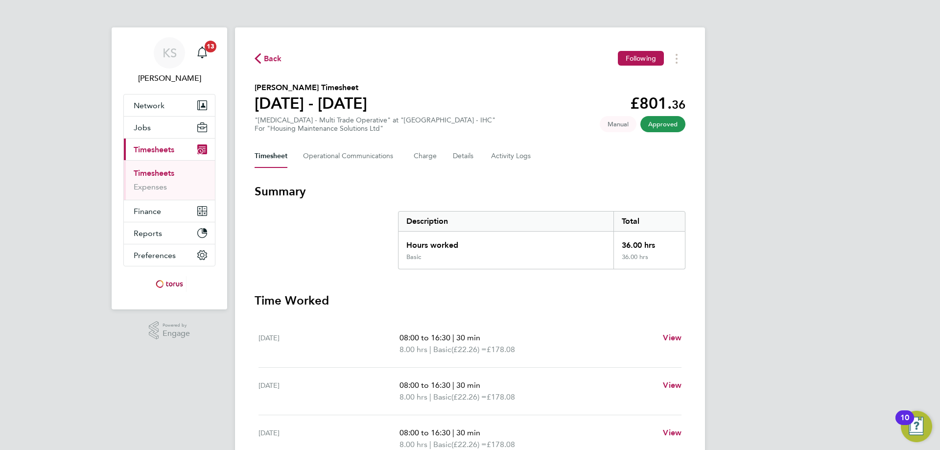
click at [277, 58] on span "Back" at bounding box center [273, 59] width 18 height 12
